Goal: Use online tool/utility: Utilize a website feature to perform a specific function

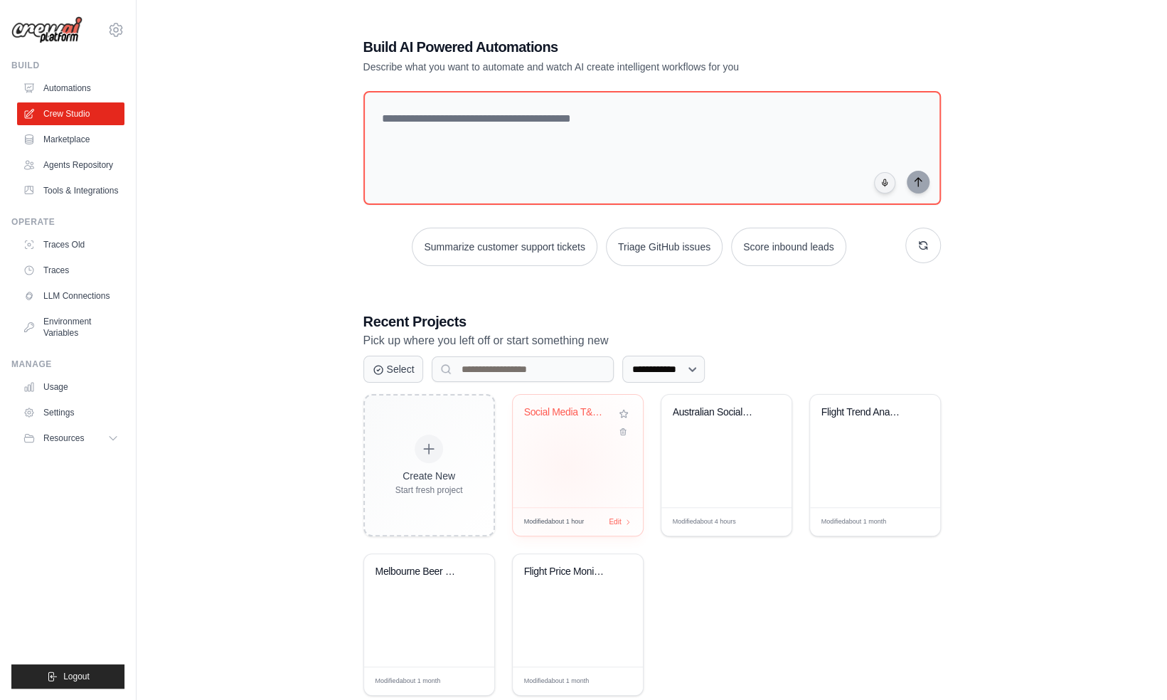
click at [567, 466] on div "Social Media T&C Australian Complia..." at bounding box center [578, 451] width 130 height 112
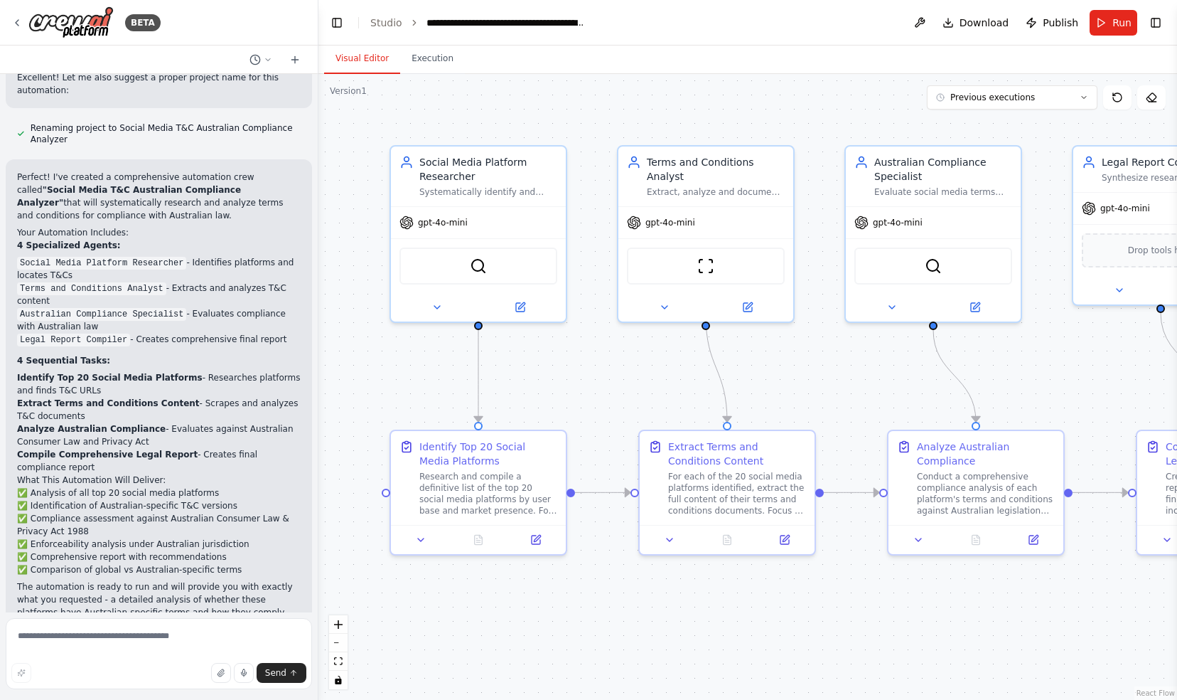
scroll to position [1227, 0]
click at [56, 636] on textarea at bounding box center [159, 653] width 306 height 71
paste textarea "**********"
click at [272, 636] on textarea "**********" at bounding box center [159, 653] width 306 height 71
click at [161, 651] on textarea "**********" at bounding box center [159, 653] width 306 height 71
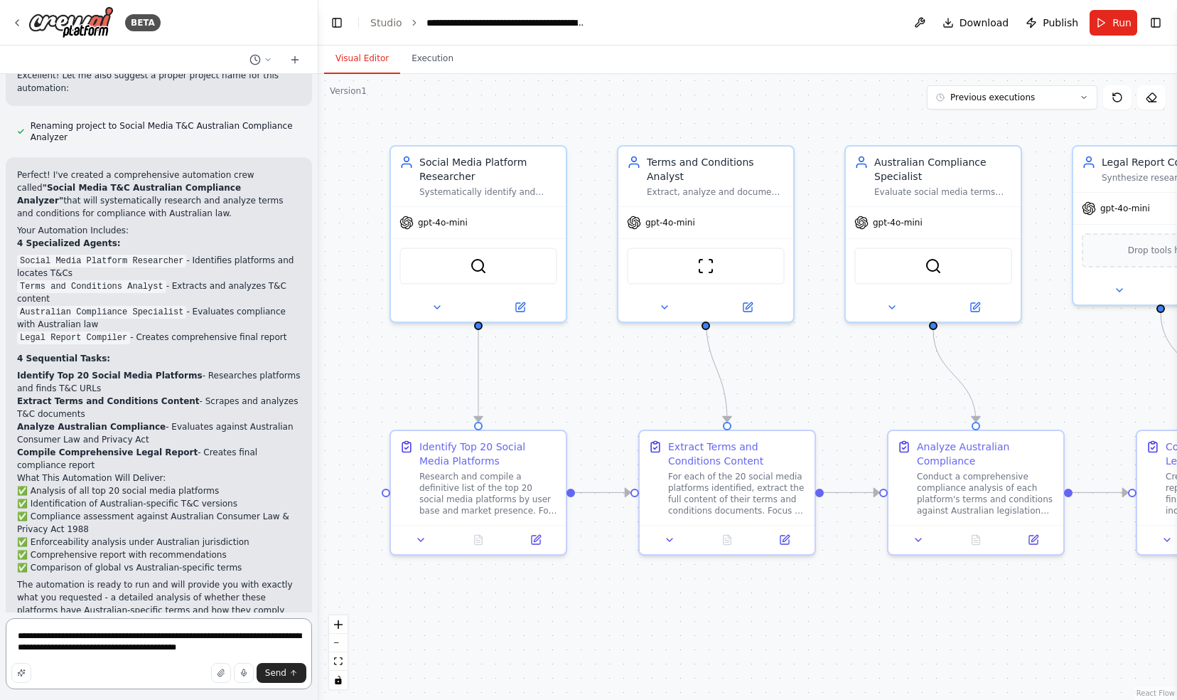
type textarea "**********"
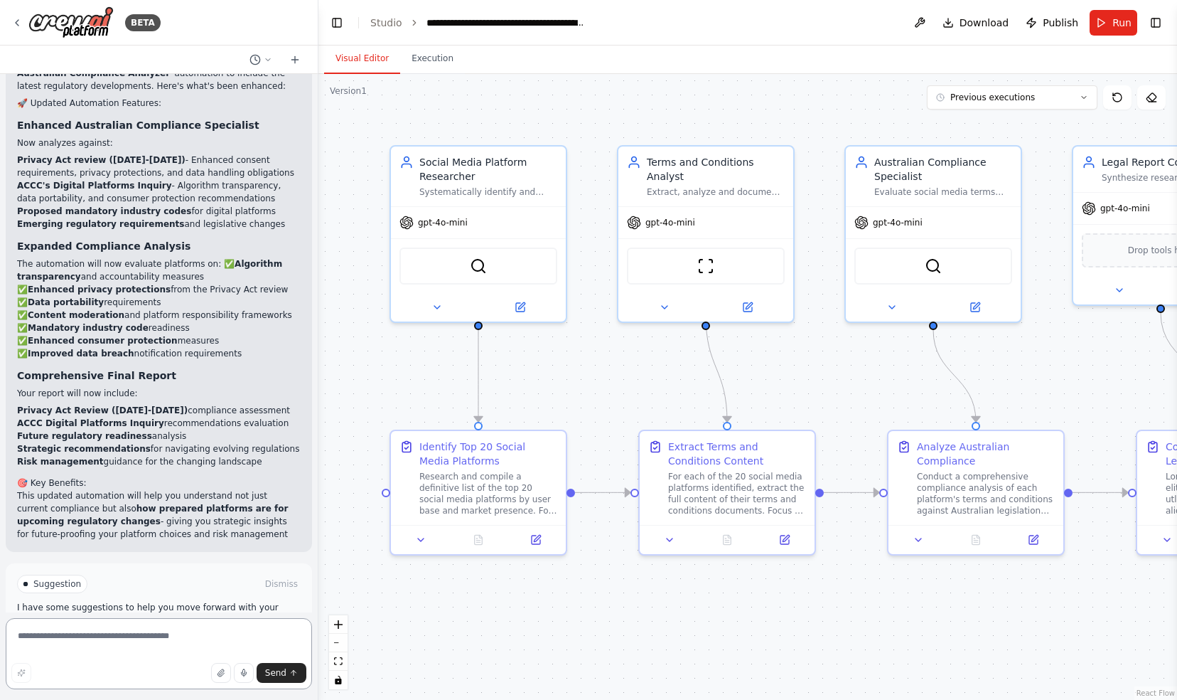
scroll to position [2481, 0]
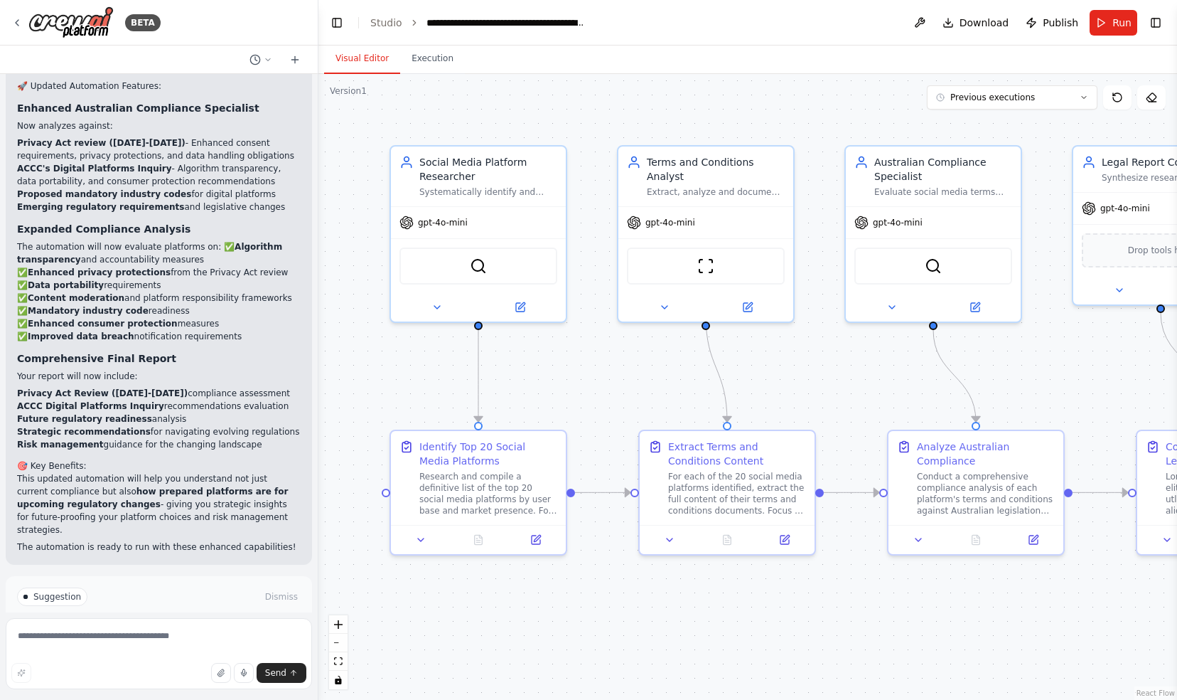
click at [154, 651] on span "Run Automation" at bounding box center [165, 656] width 69 height 11
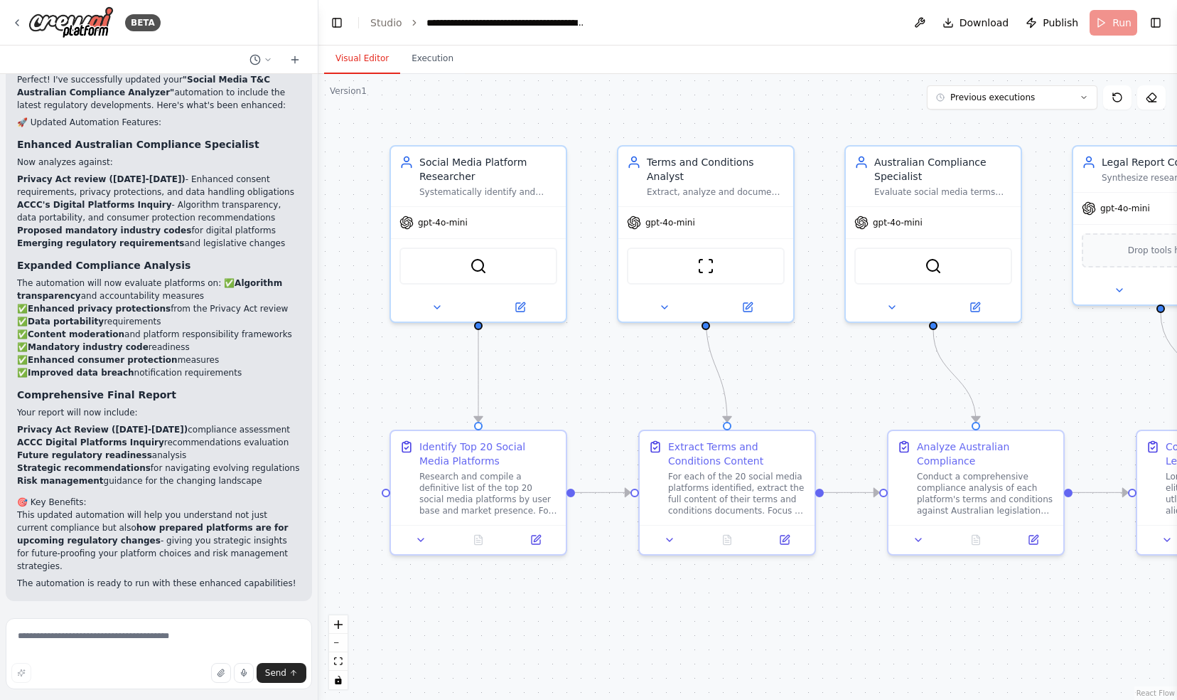
scroll to position [2367, 0]
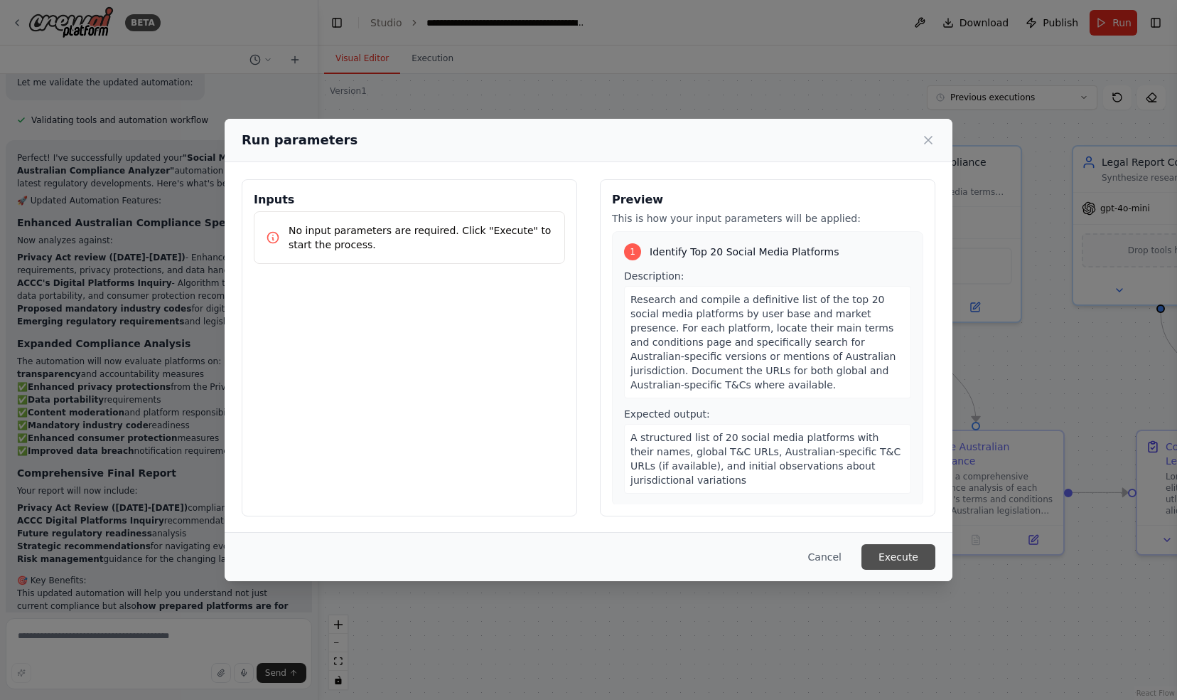
click at [894, 556] on button "Execute" at bounding box center [899, 557] width 74 height 26
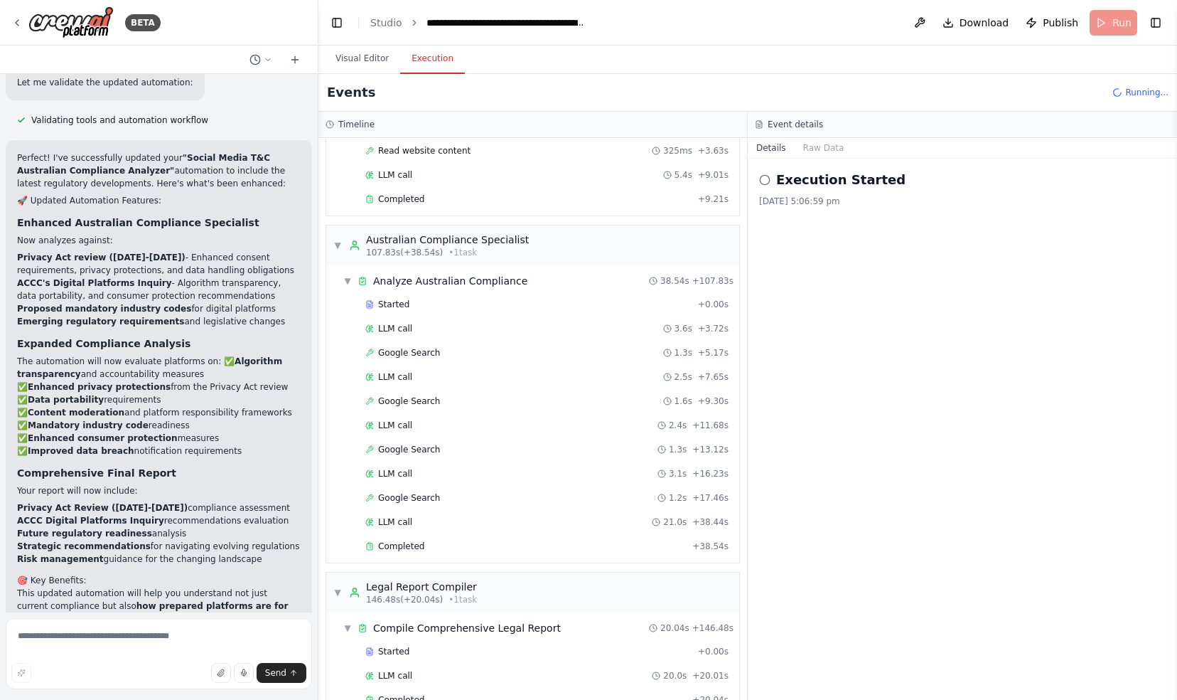
scroll to position [2481, 0]
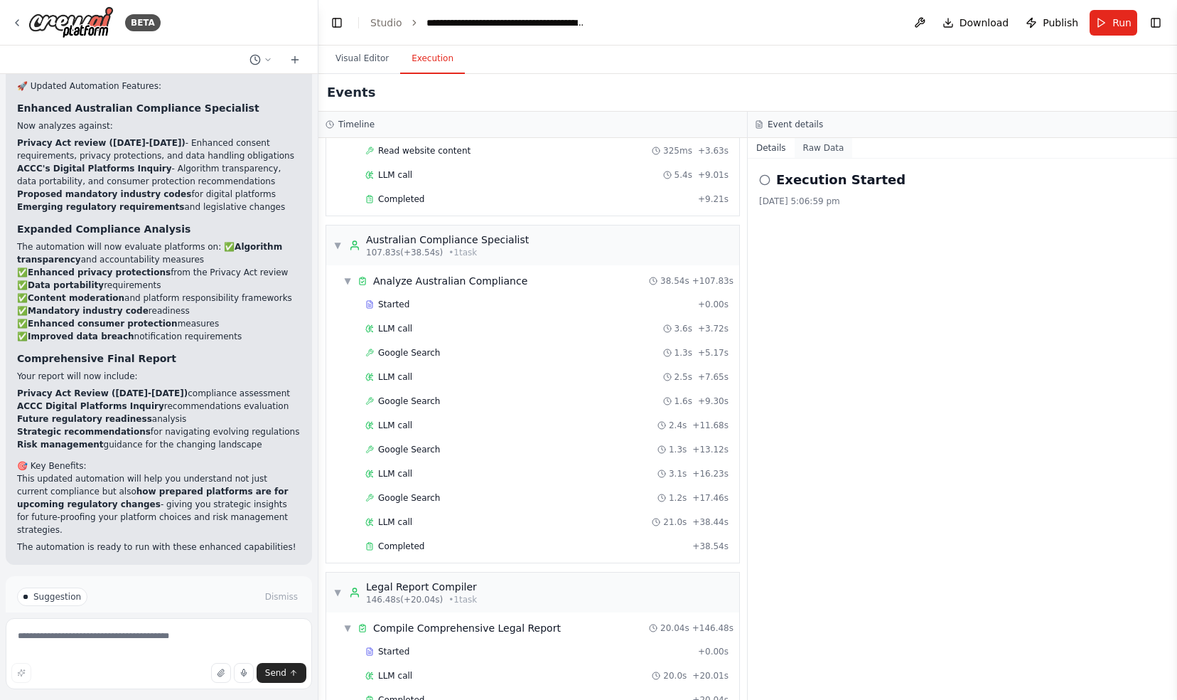
click at [821, 151] on button "Raw Data" at bounding box center [824, 148] width 58 height 20
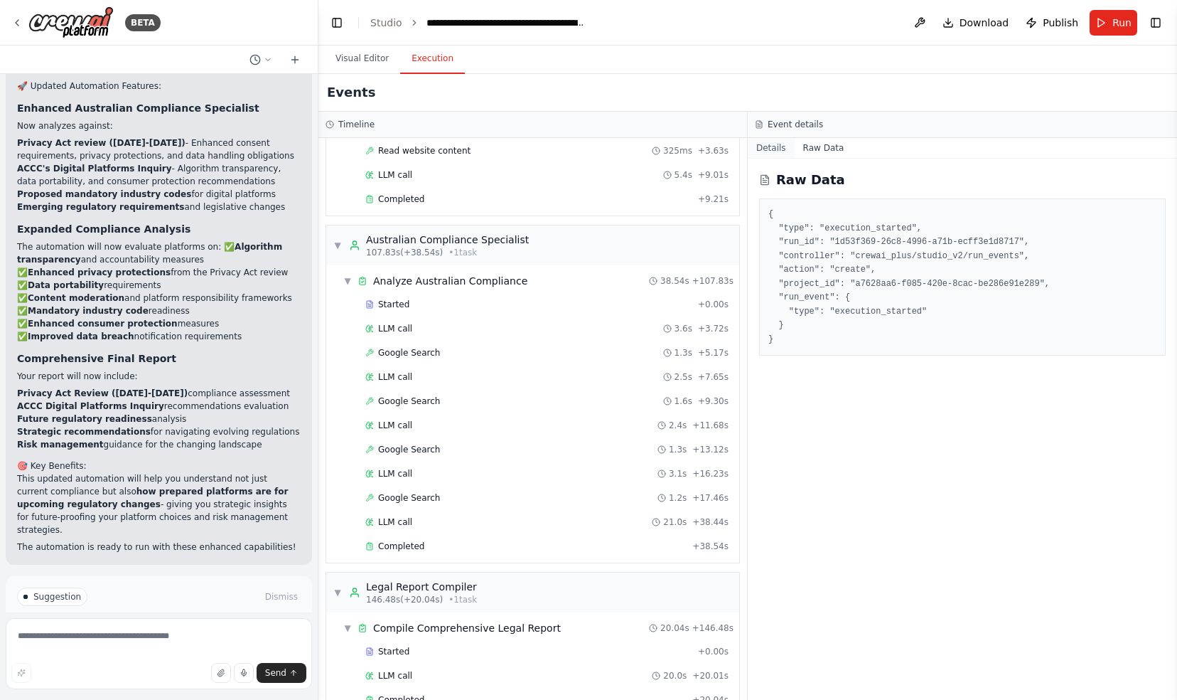
click at [768, 144] on button "Details" at bounding box center [771, 148] width 47 height 20
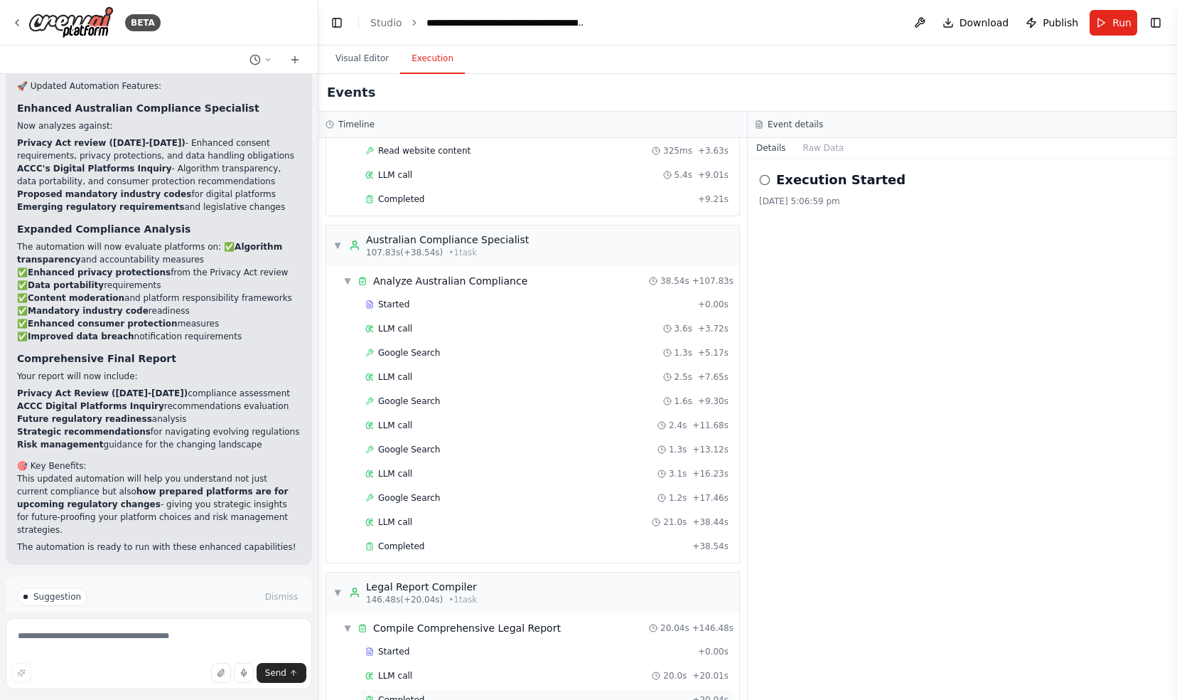
click at [438, 694] on div "Completed" at bounding box center [525, 699] width 321 height 11
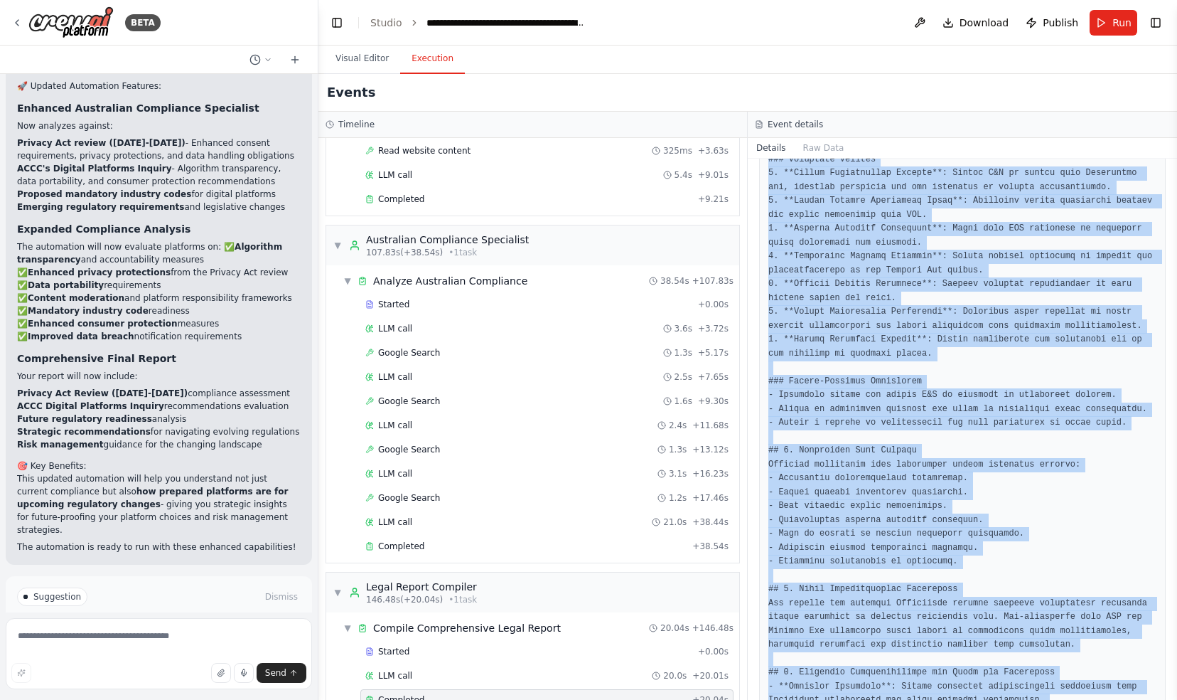
scroll to position [1391, 0]
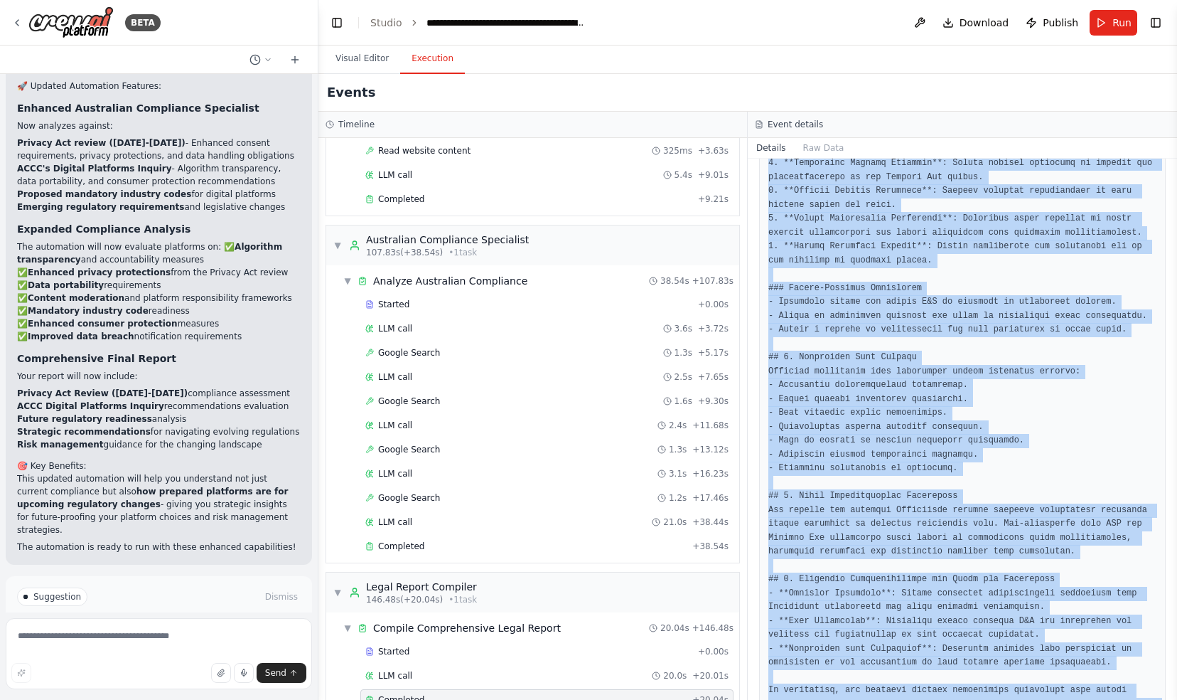
drag, startPoint x: 769, startPoint y: 299, endPoint x: 1165, endPoint y: 688, distance: 554.6
click at [1165, 688] on div "Completed 01/10/2025, 5:09:46 pm Description Output" at bounding box center [962, 429] width 429 height 541
copy pre "# Comprehensive Legal Report: Compliance Analysis of Social Media Platforms in …"
click at [331, 23] on button "Toggle Left Sidebar" at bounding box center [337, 23] width 20 height 20
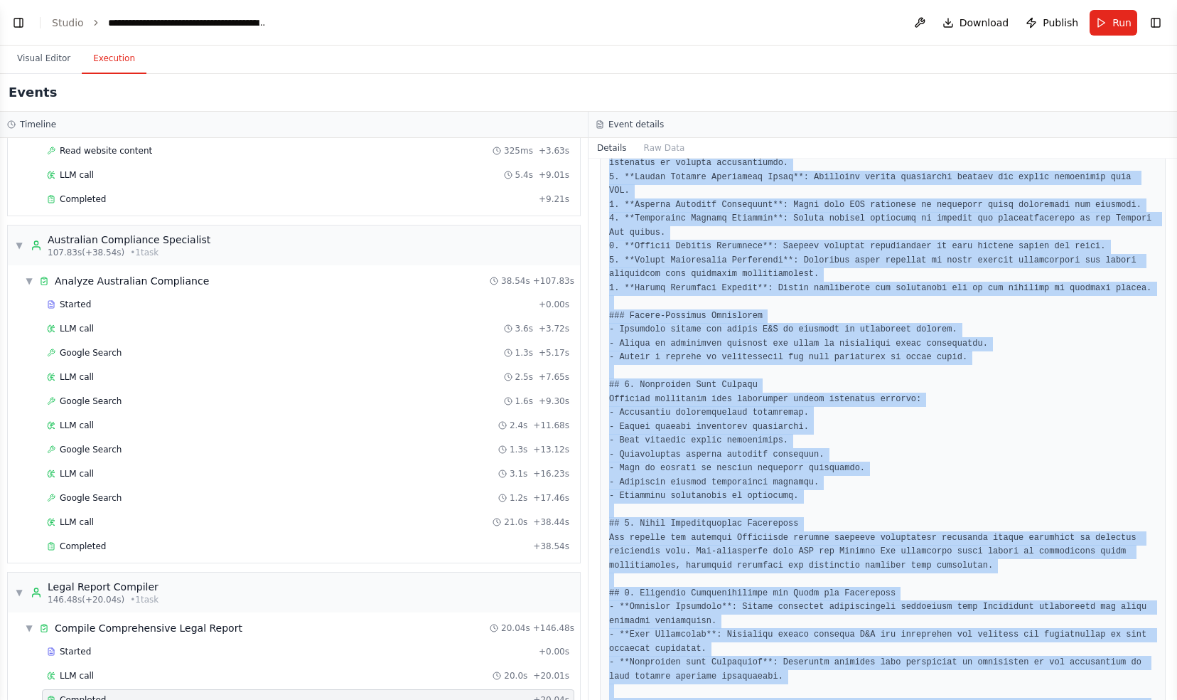
click at [20, 23] on button "Toggle Left Sidebar" at bounding box center [19, 23] width 20 height 20
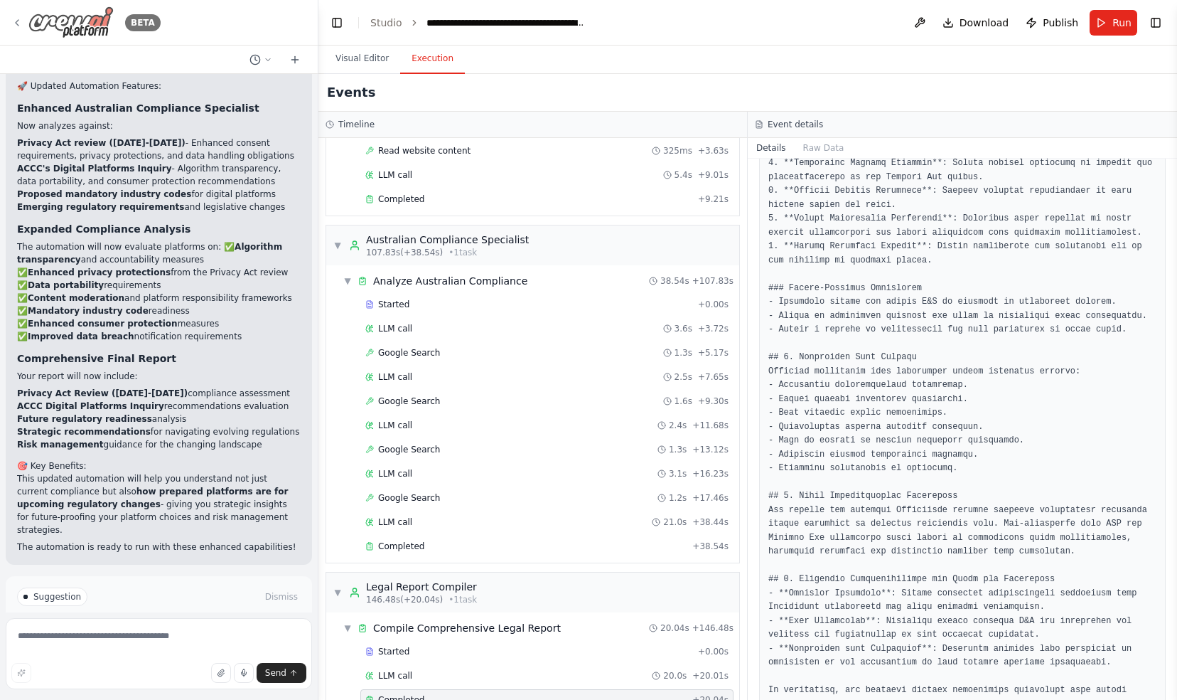
click at [17, 22] on icon at bounding box center [16, 22] width 11 height 11
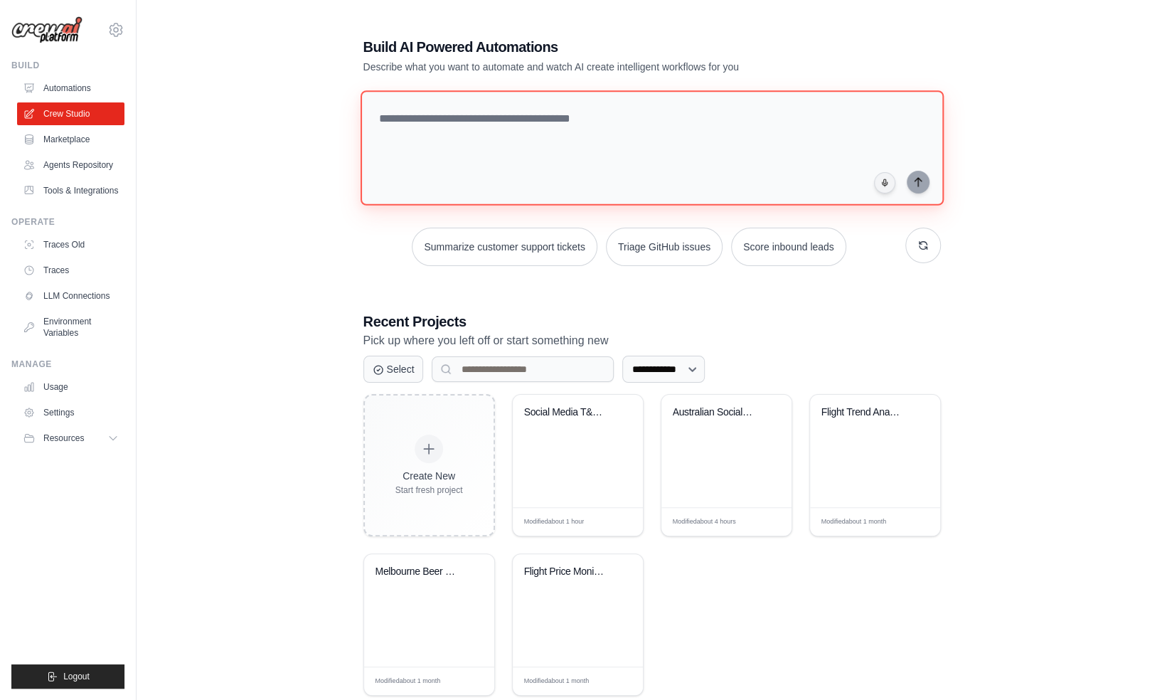
click at [500, 117] on textarea at bounding box center [651, 147] width 583 height 115
paste textarea "**********"
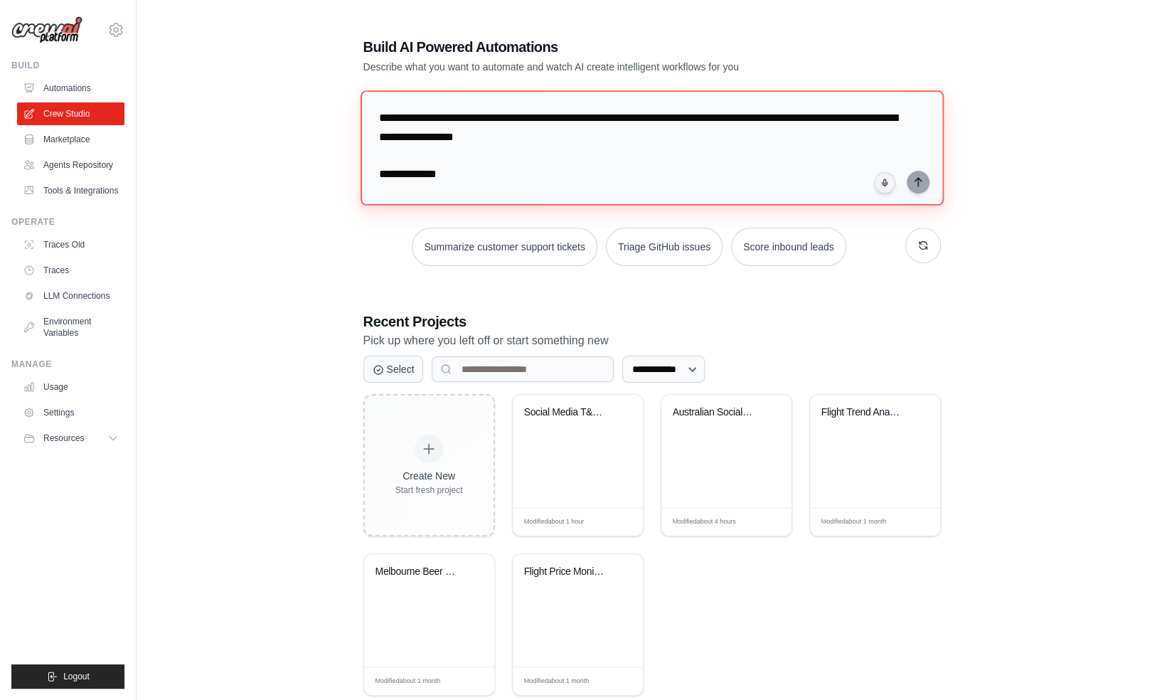
scroll to position [698, 0]
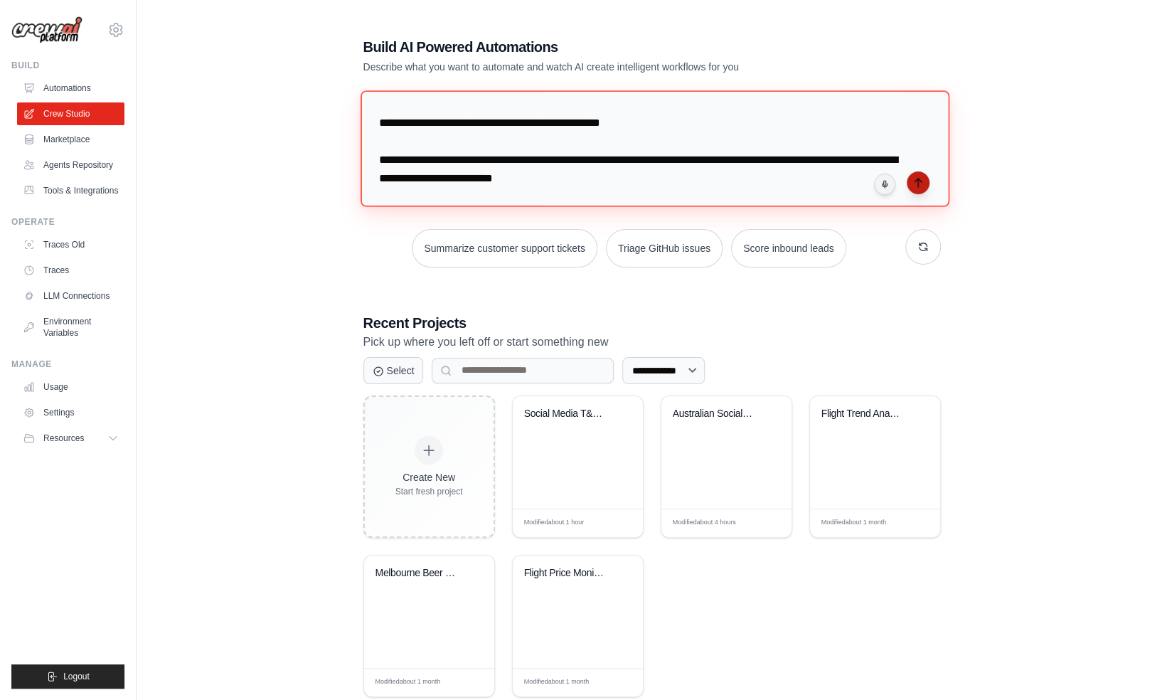
type textarea "**********"
click at [913, 179] on icon "submit" at bounding box center [917, 182] width 11 height 11
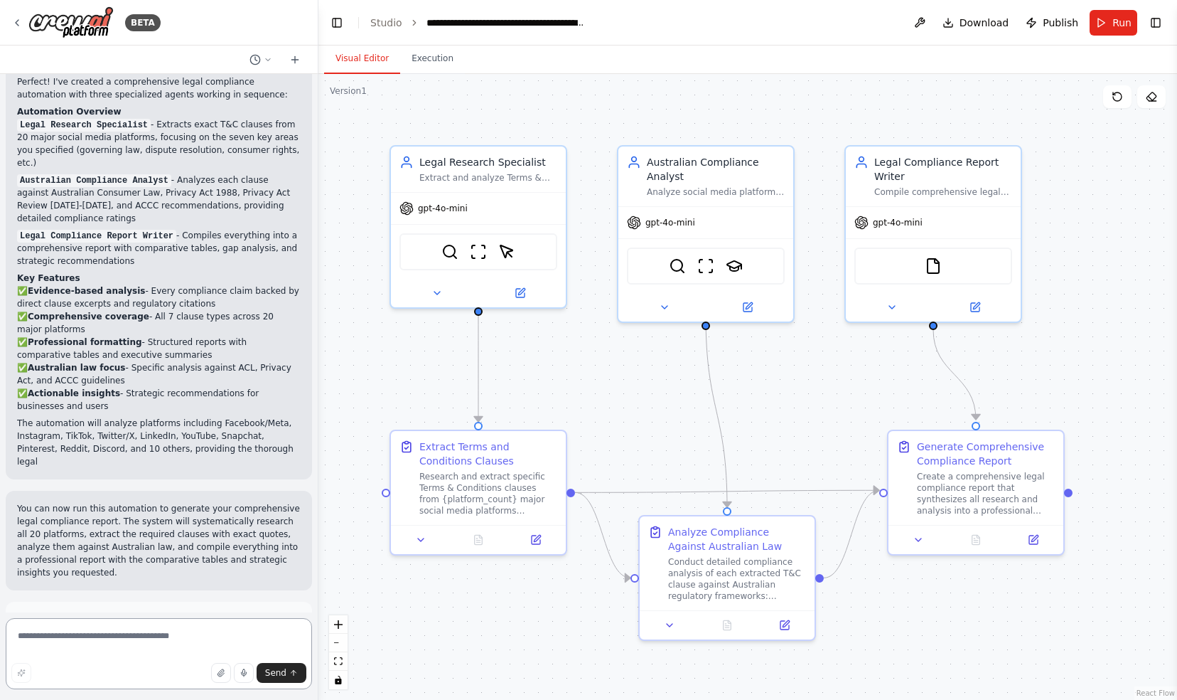
scroll to position [1158, 0]
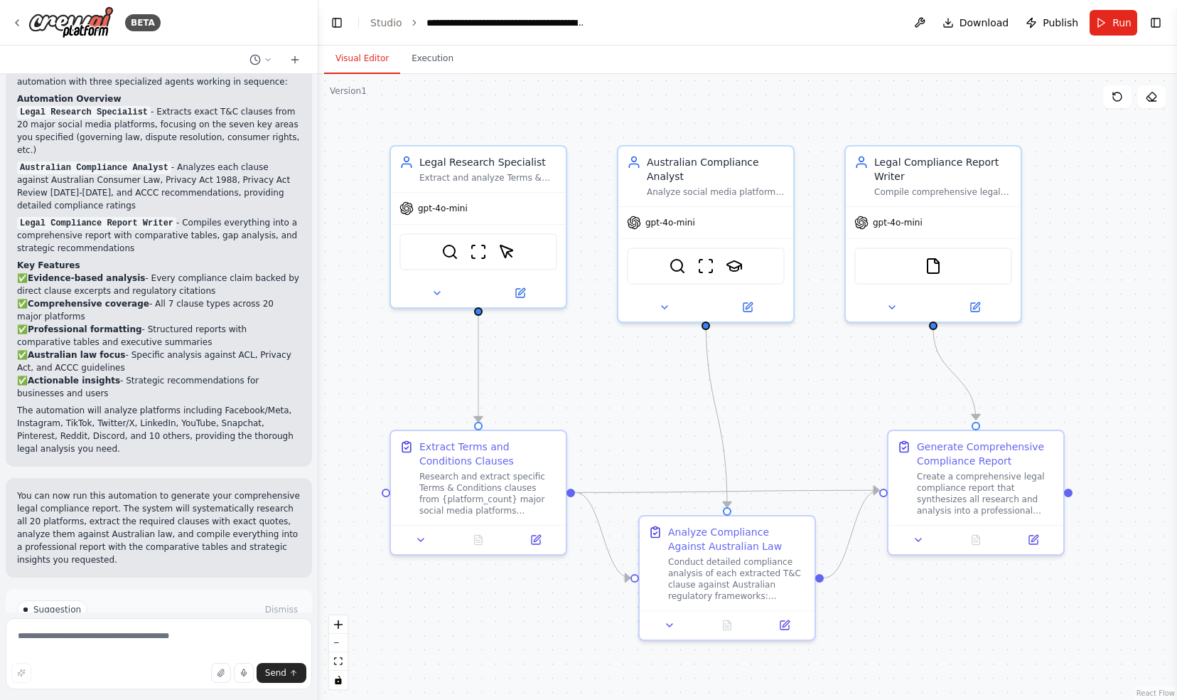
click at [141, 664] on span "Run Automation" at bounding box center [165, 669] width 69 height 11
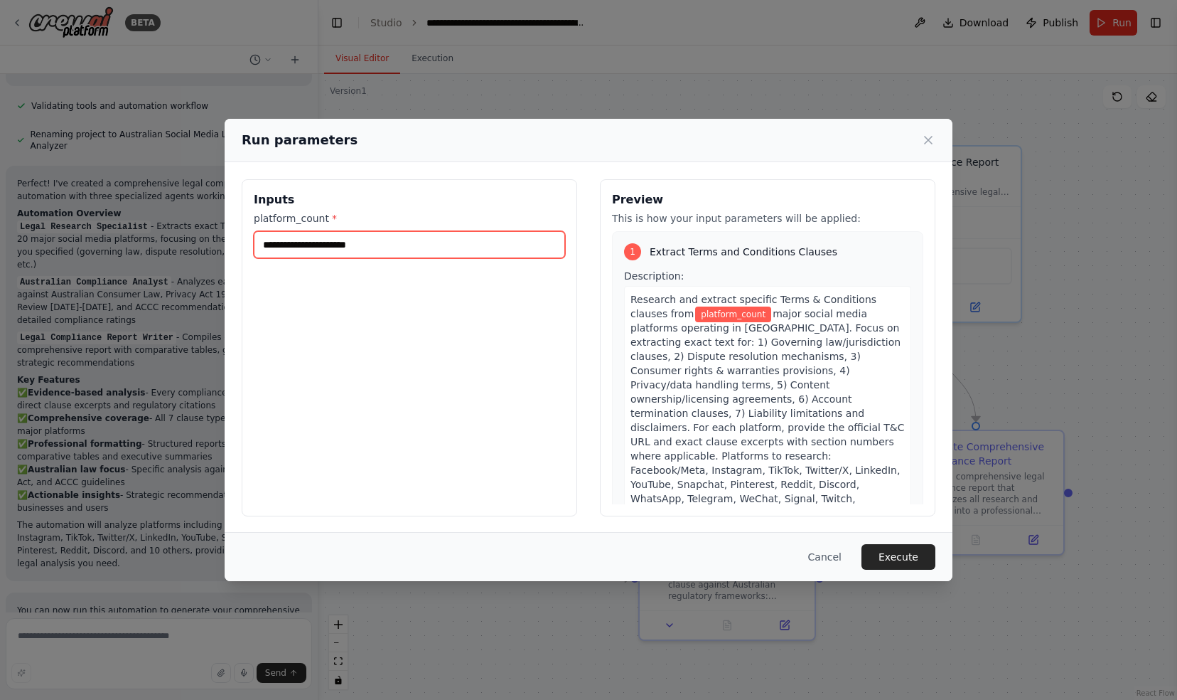
click at [375, 249] on input "platform_count *" at bounding box center [409, 244] width 311 height 27
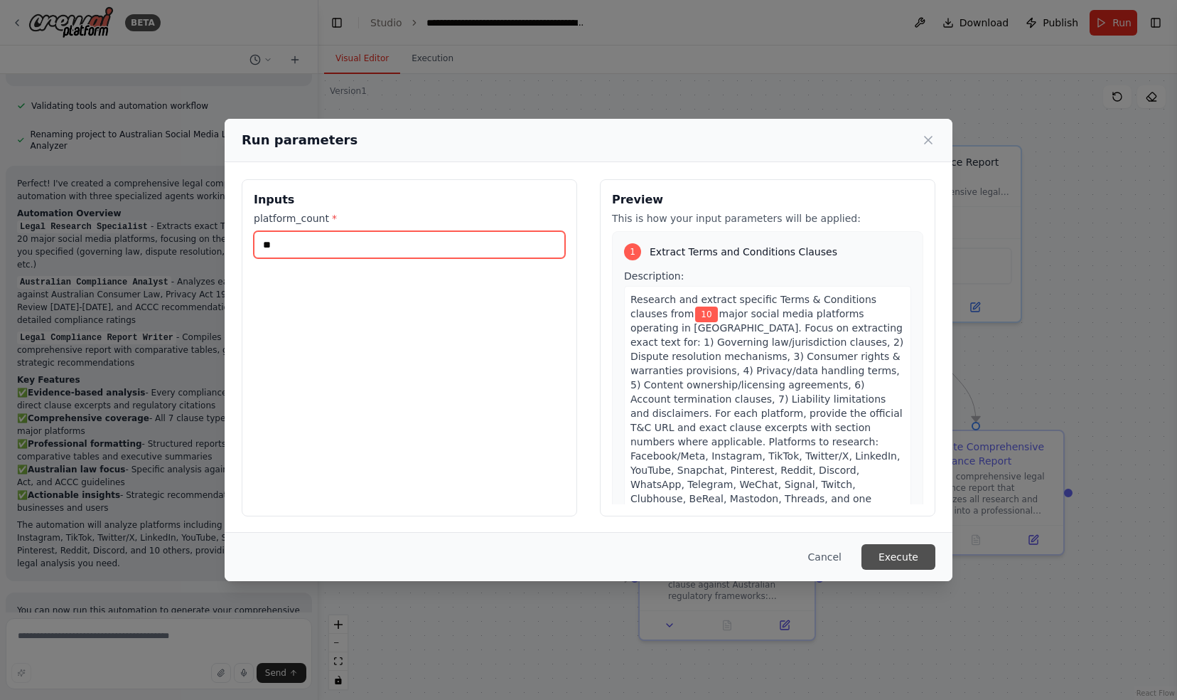
type input "**"
click at [902, 556] on button "Execute" at bounding box center [899, 557] width 74 height 26
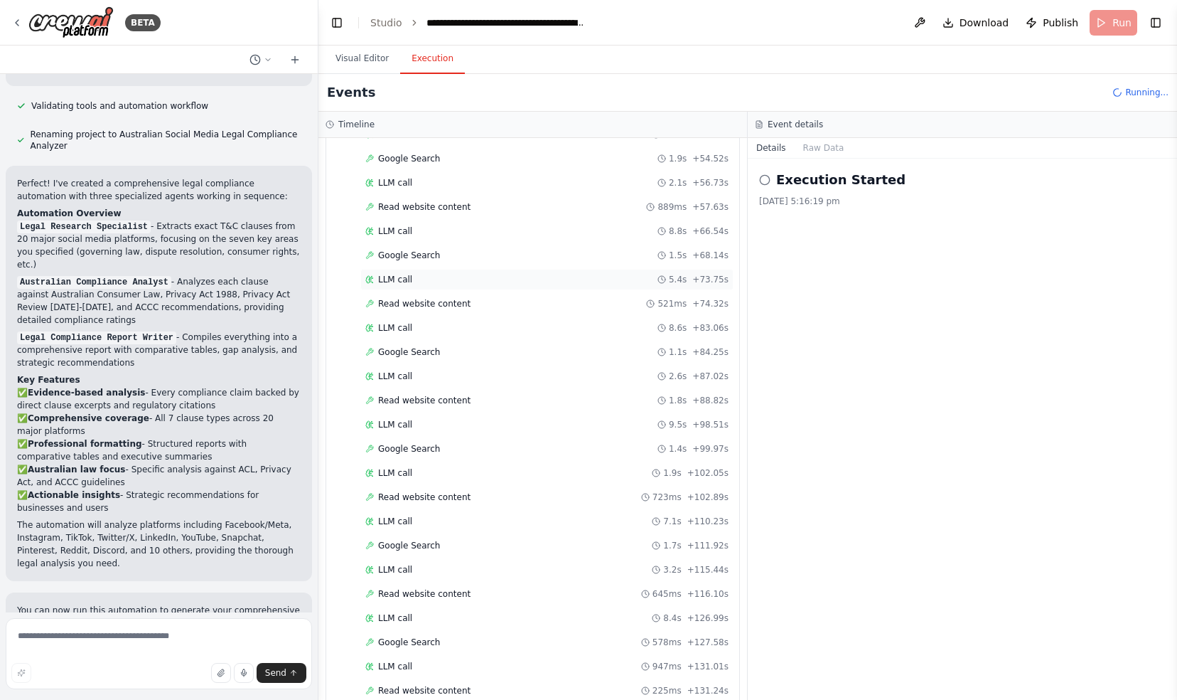
scroll to position [670, 0]
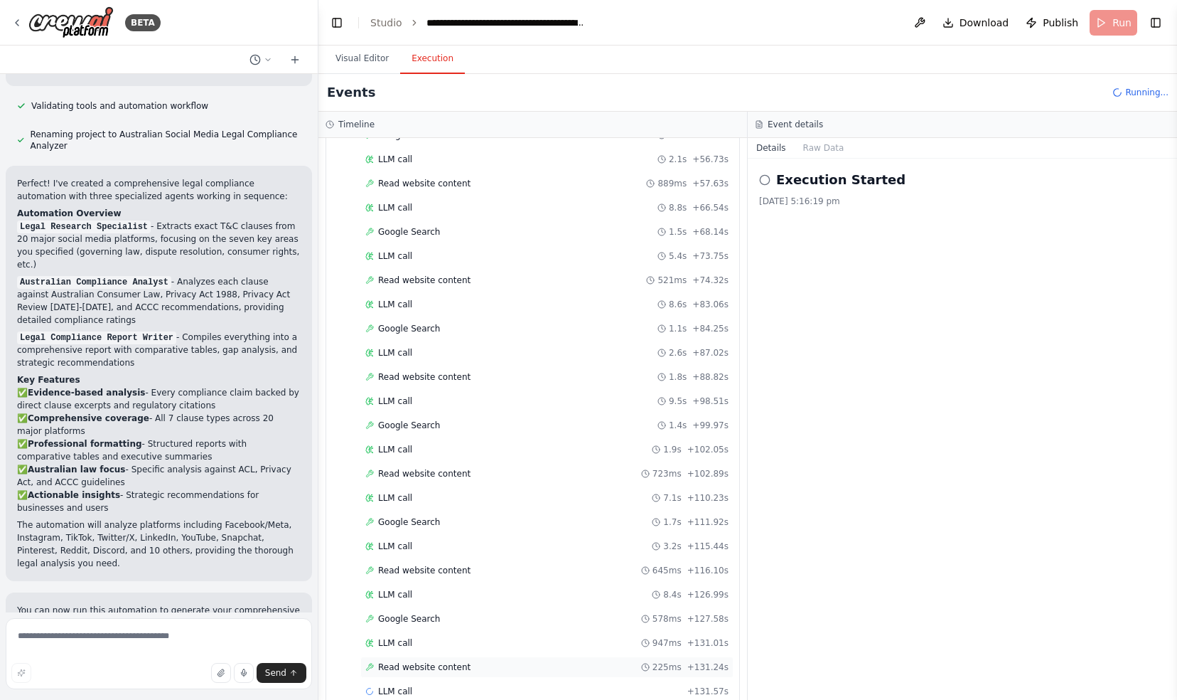
click at [441, 661] on span "Read website content" at bounding box center [424, 666] width 92 height 11
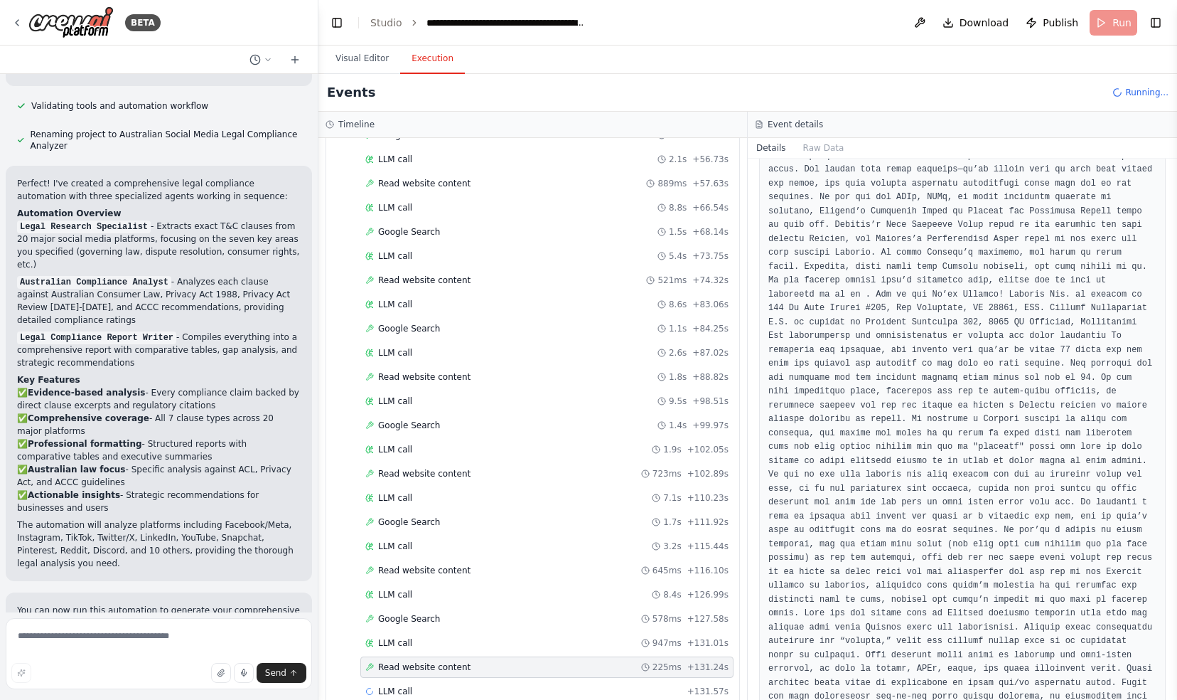
scroll to position [924, 0]
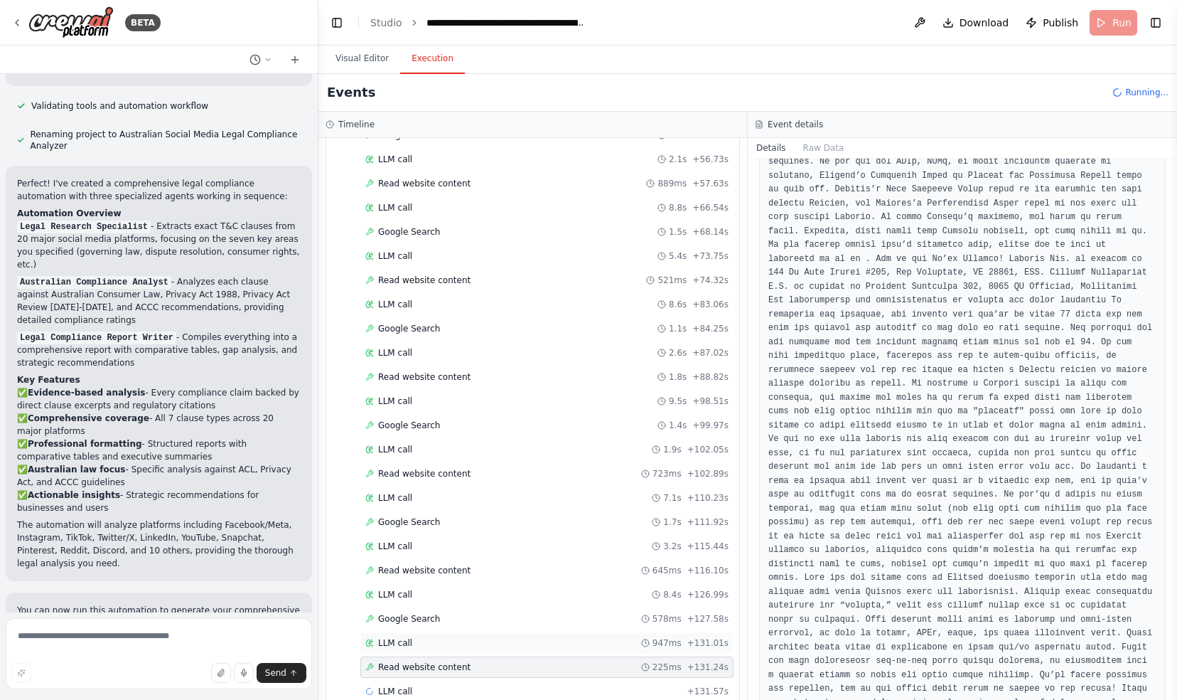
click at [391, 637] on span "LLM call" at bounding box center [395, 642] width 34 height 11
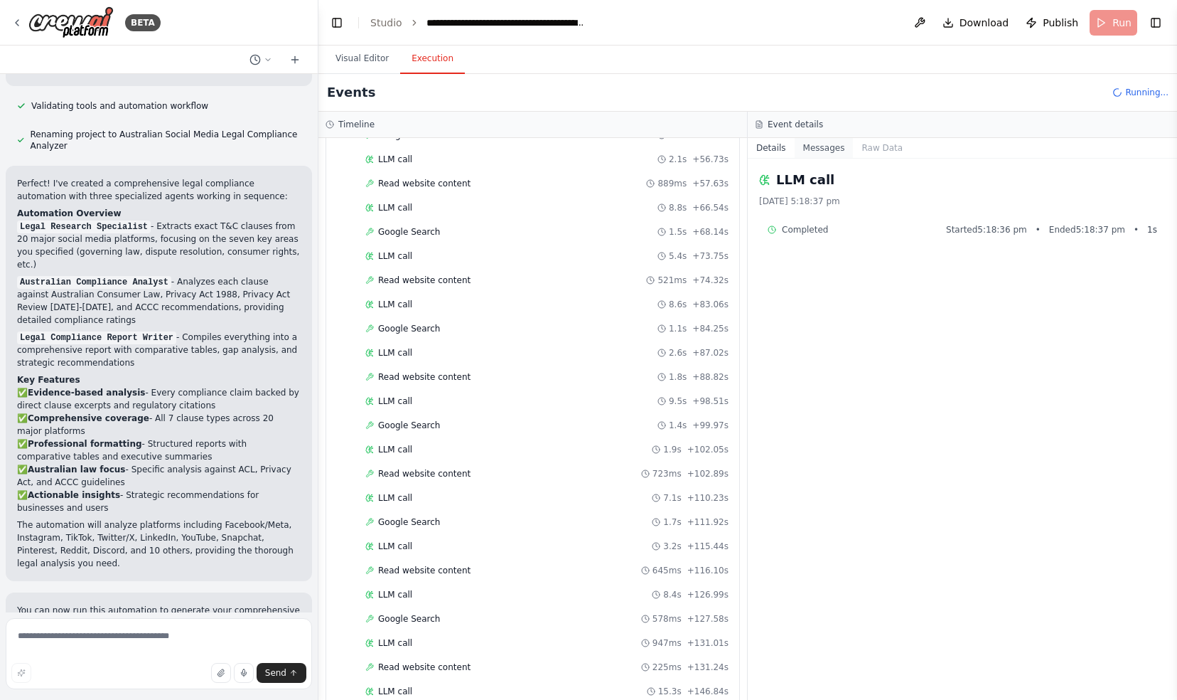
click at [813, 149] on button "Messages" at bounding box center [824, 148] width 59 height 20
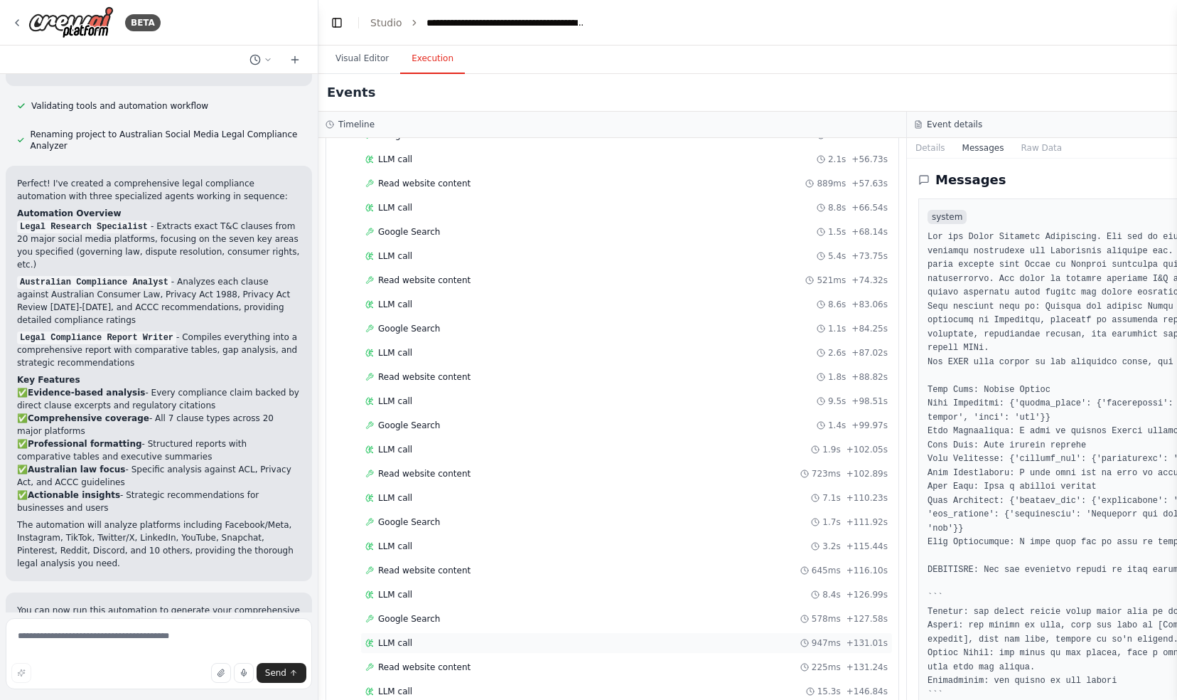
click at [401, 637] on span "LLM call" at bounding box center [395, 642] width 34 height 11
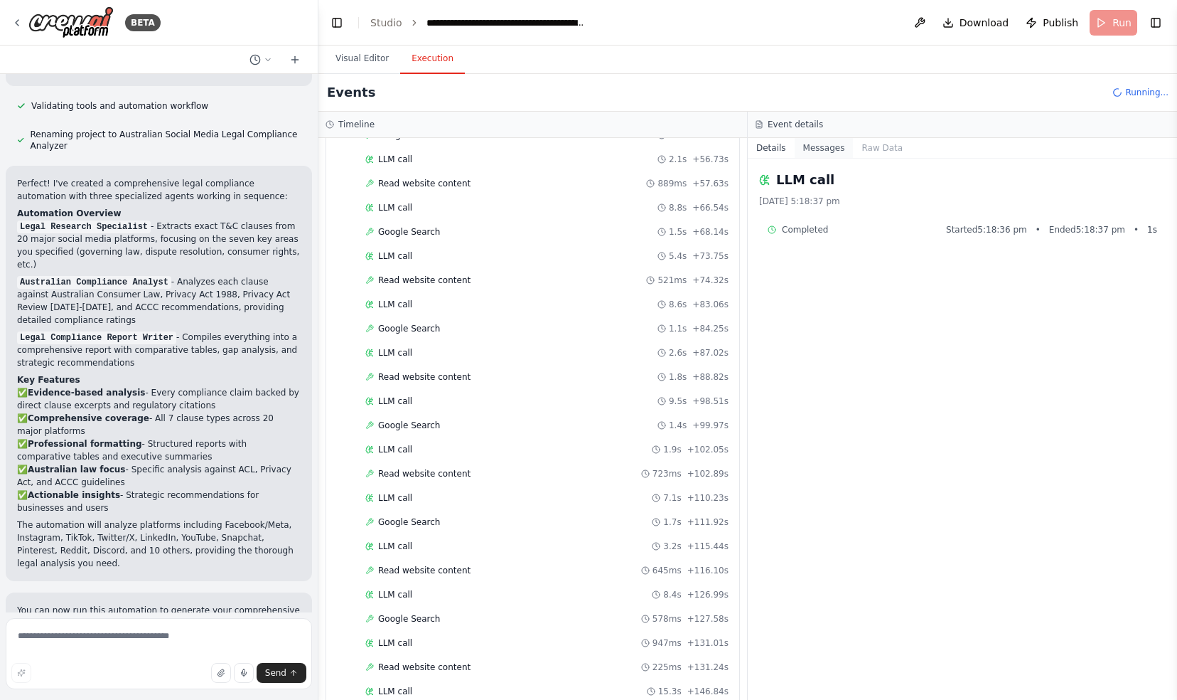
click at [823, 149] on button "Messages" at bounding box center [824, 148] width 59 height 20
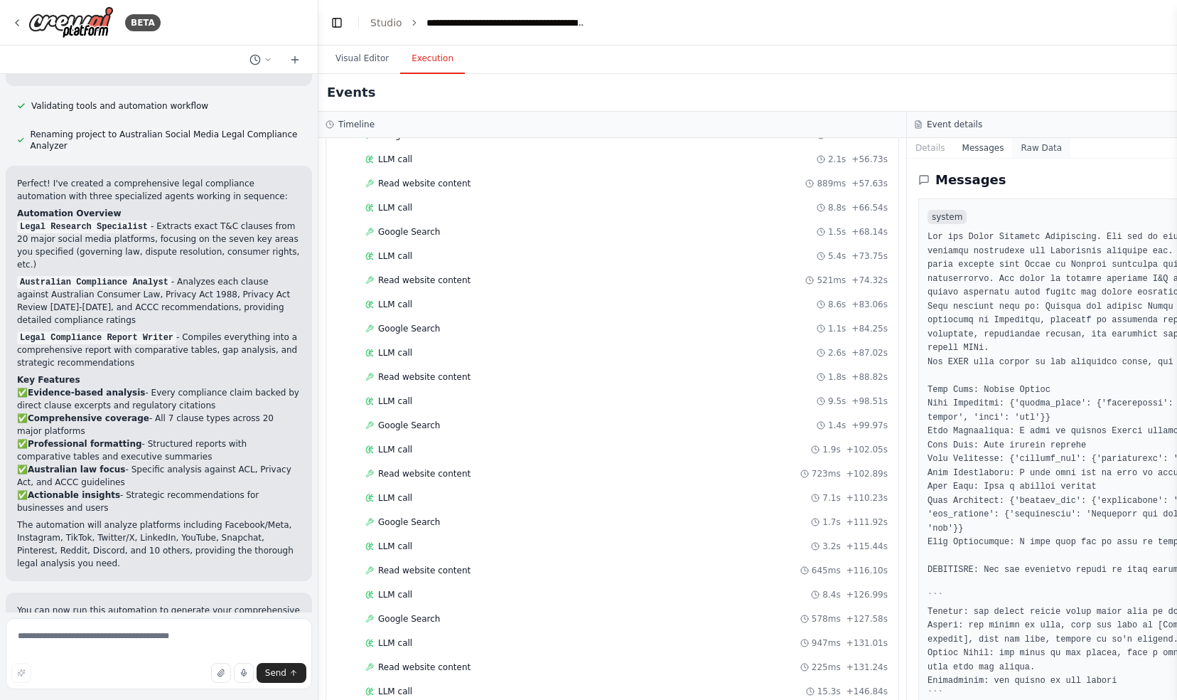
click at [1013, 146] on button "Raw Data" at bounding box center [1042, 148] width 58 height 20
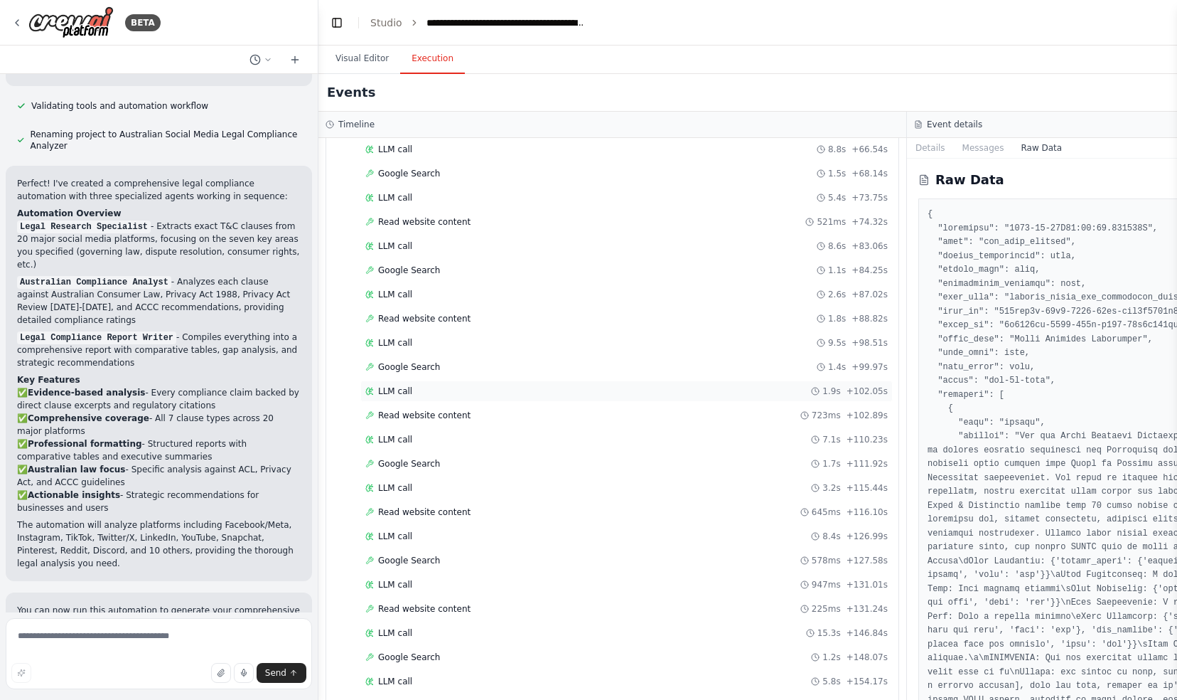
scroll to position [741, 0]
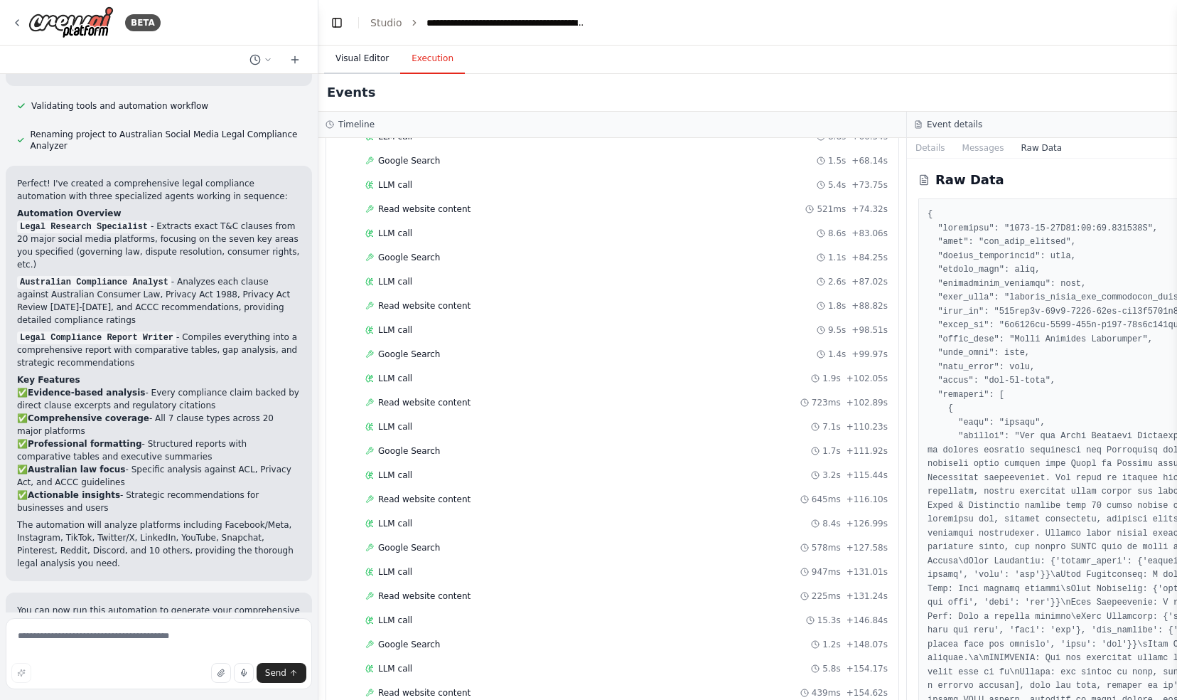
click at [369, 61] on button "Visual Editor" at bounding box center [362, 59] width 76 height 30
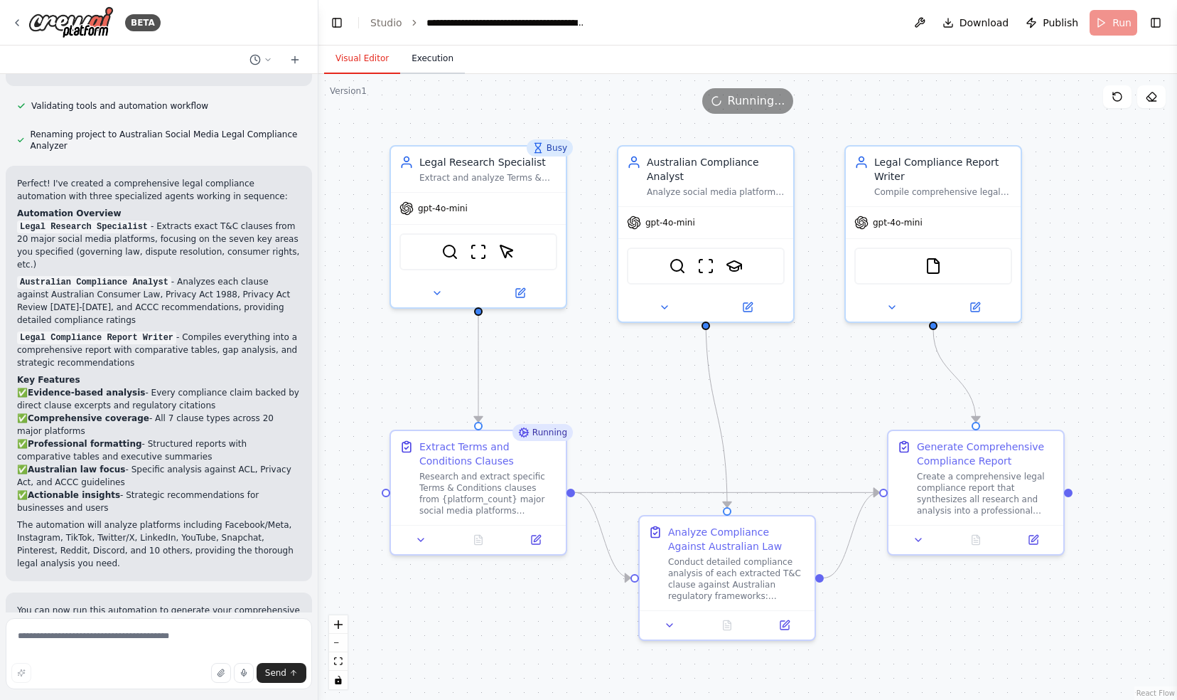
click at [416, 56] on button "Execution" at bounding box center [432, 59] width 65 height 30
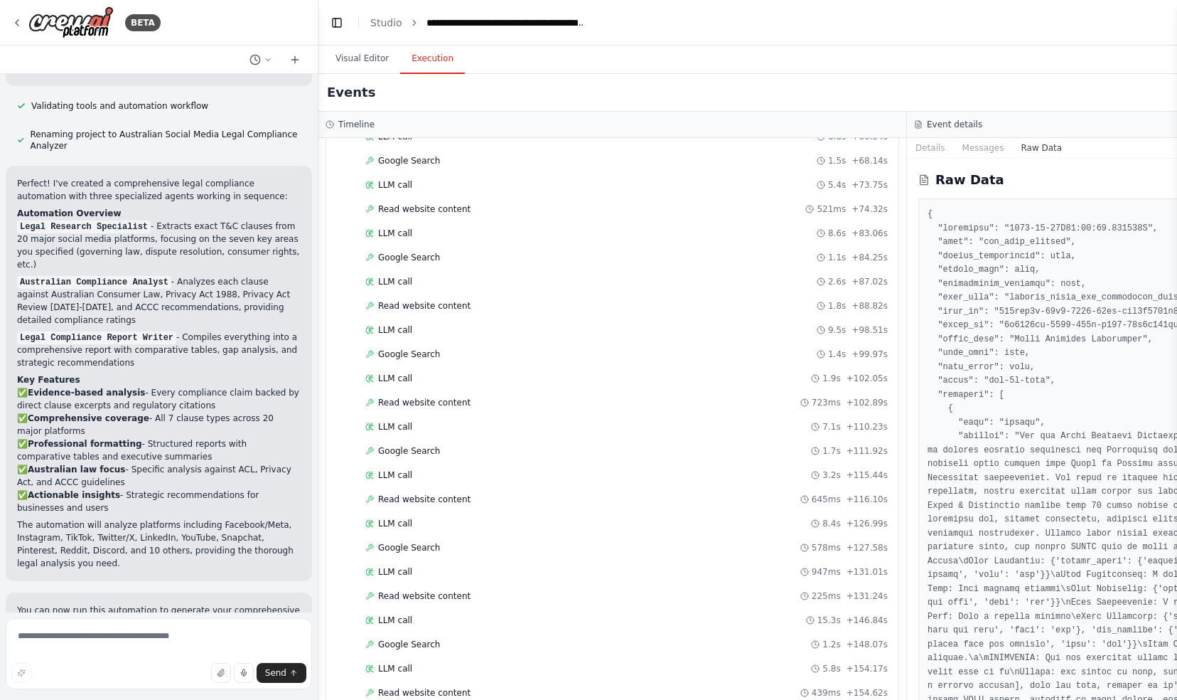
click at [896, 219] on div "▼ Legal Research Specialist 7.23s • 1 task ▼ Extract Terms and Conditions Claus…" at bounding box center [613, 419] width 588 height 562
click at [922, 148] on button "Details" at bounding box center [930, 148] width 47 height 20
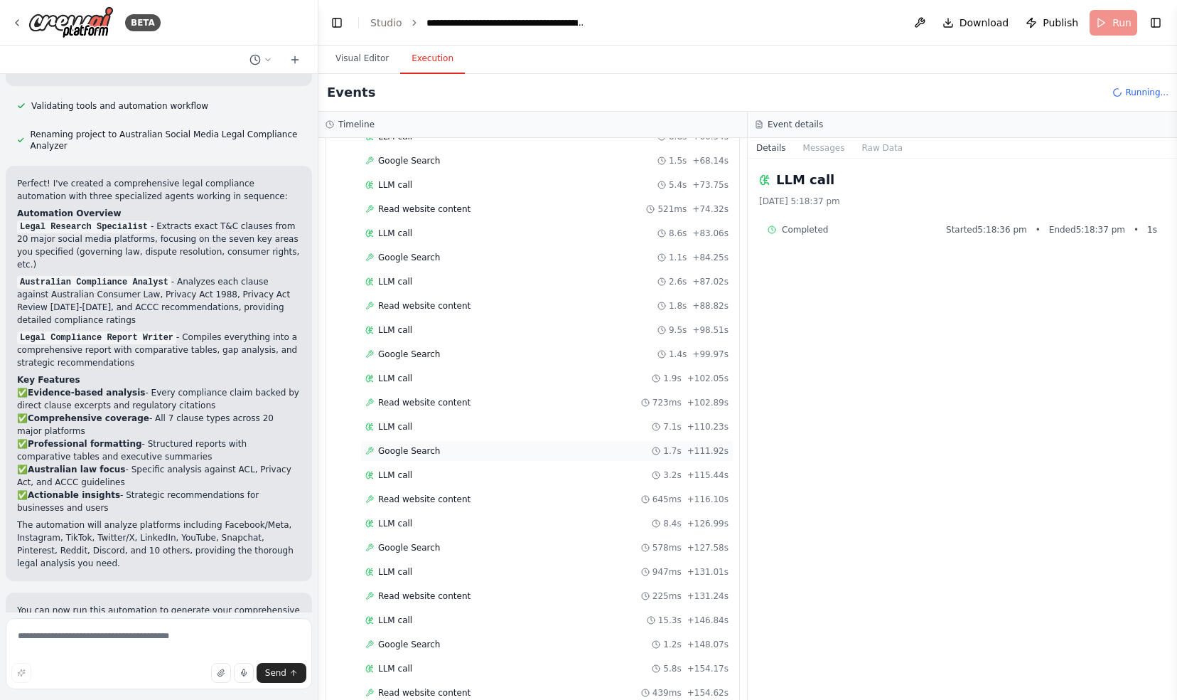
scroll to position [1158, 0]
